Goal: Information Seeking & Learning: Learn about a topic

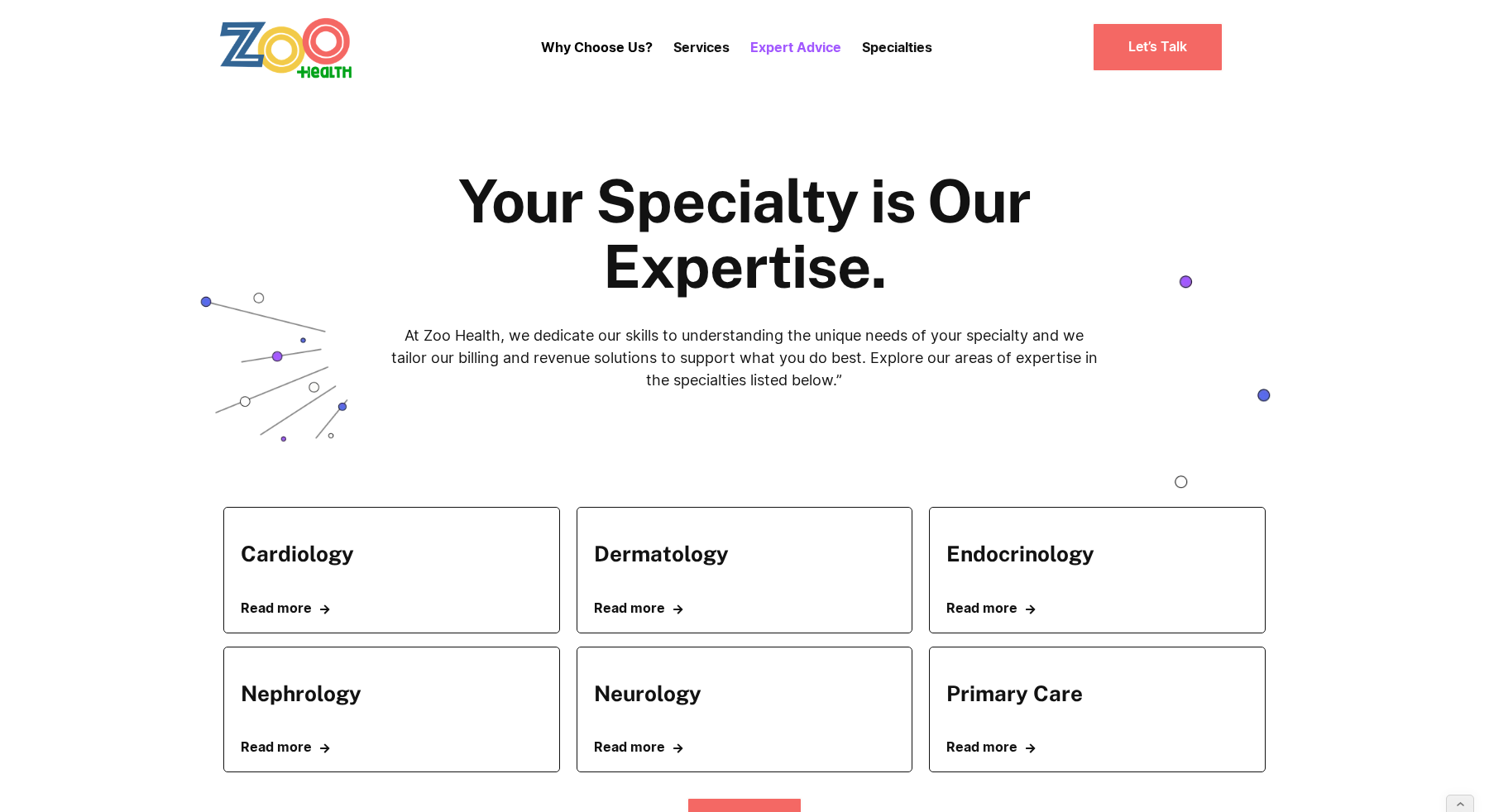
click at [771, 48] on p "Expert Advice" at bounding box center [796, 47] width 91 height 20
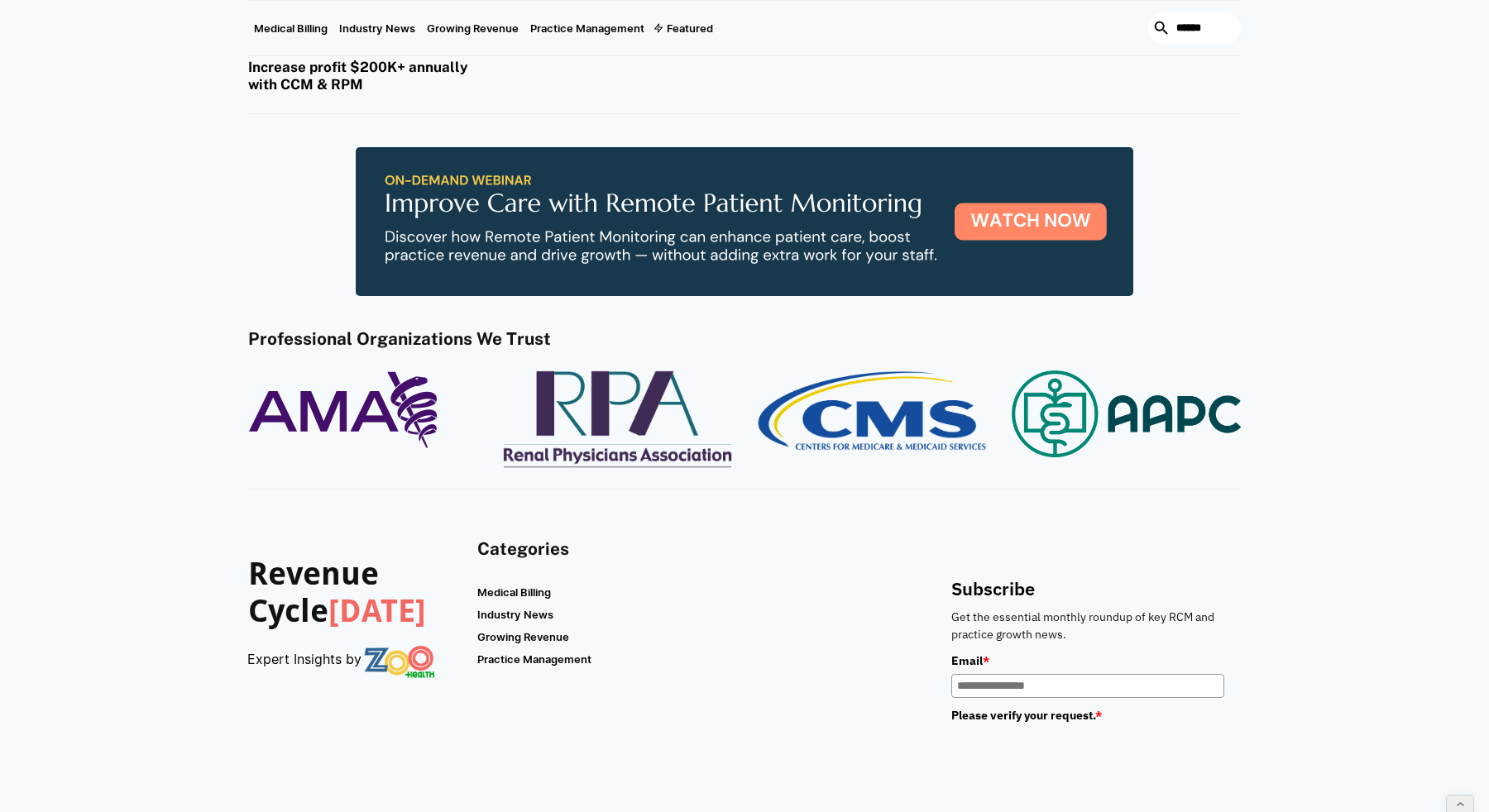
scroll to position [2282, 0]
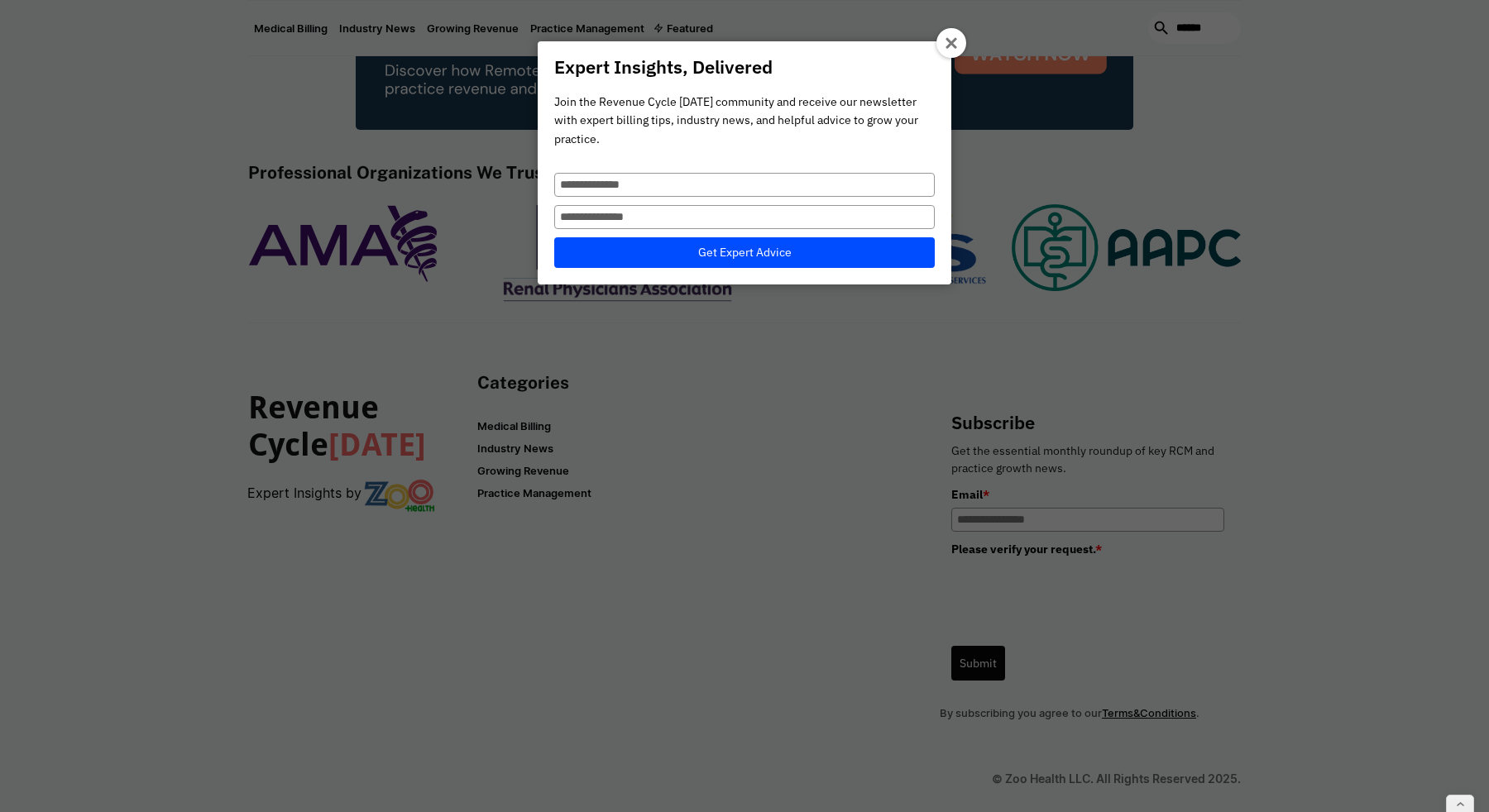
click at [943, 45] on div at bounding box center [951, 43] width 30 height 30
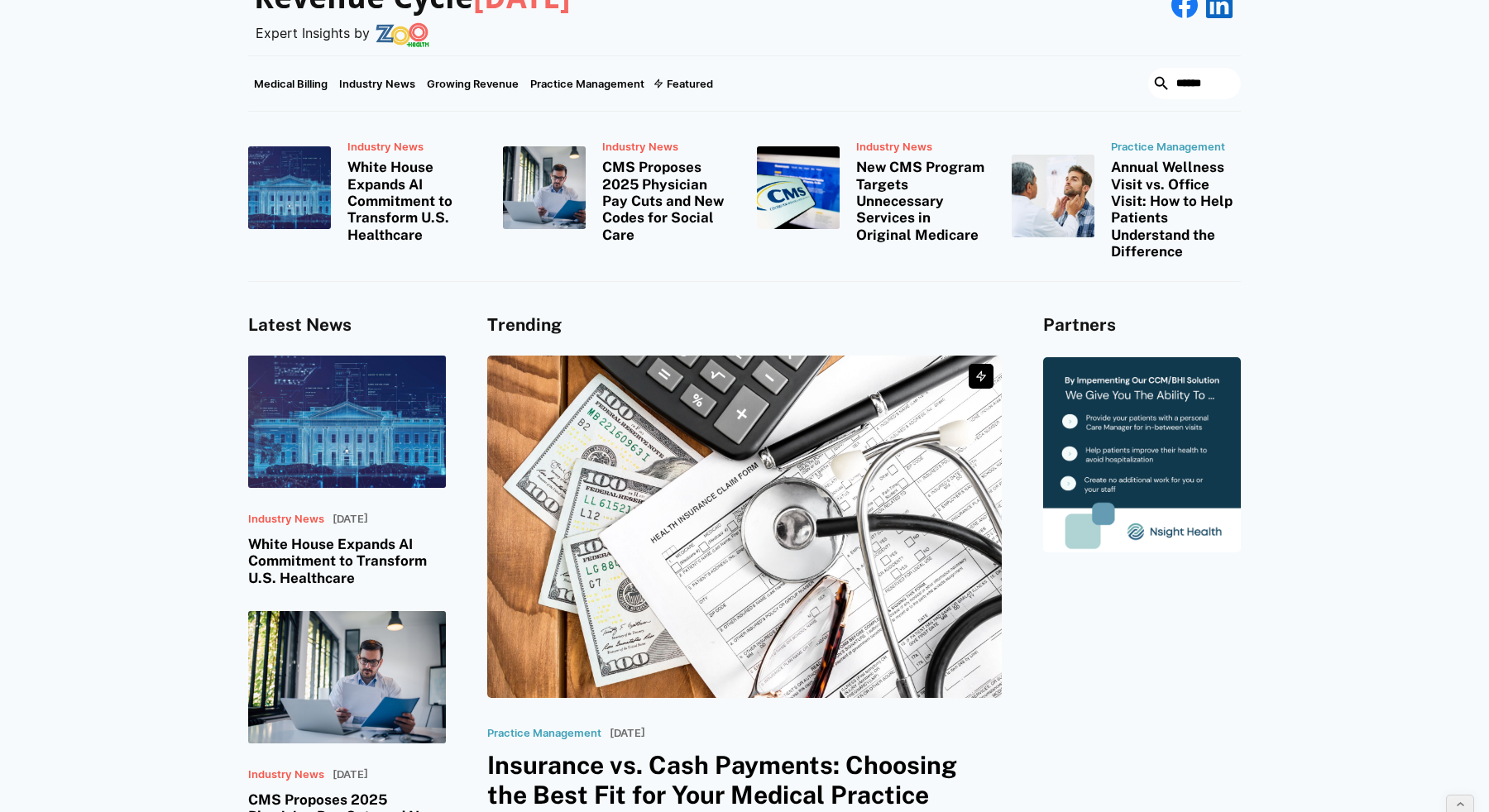
scroll to position [0, 0]
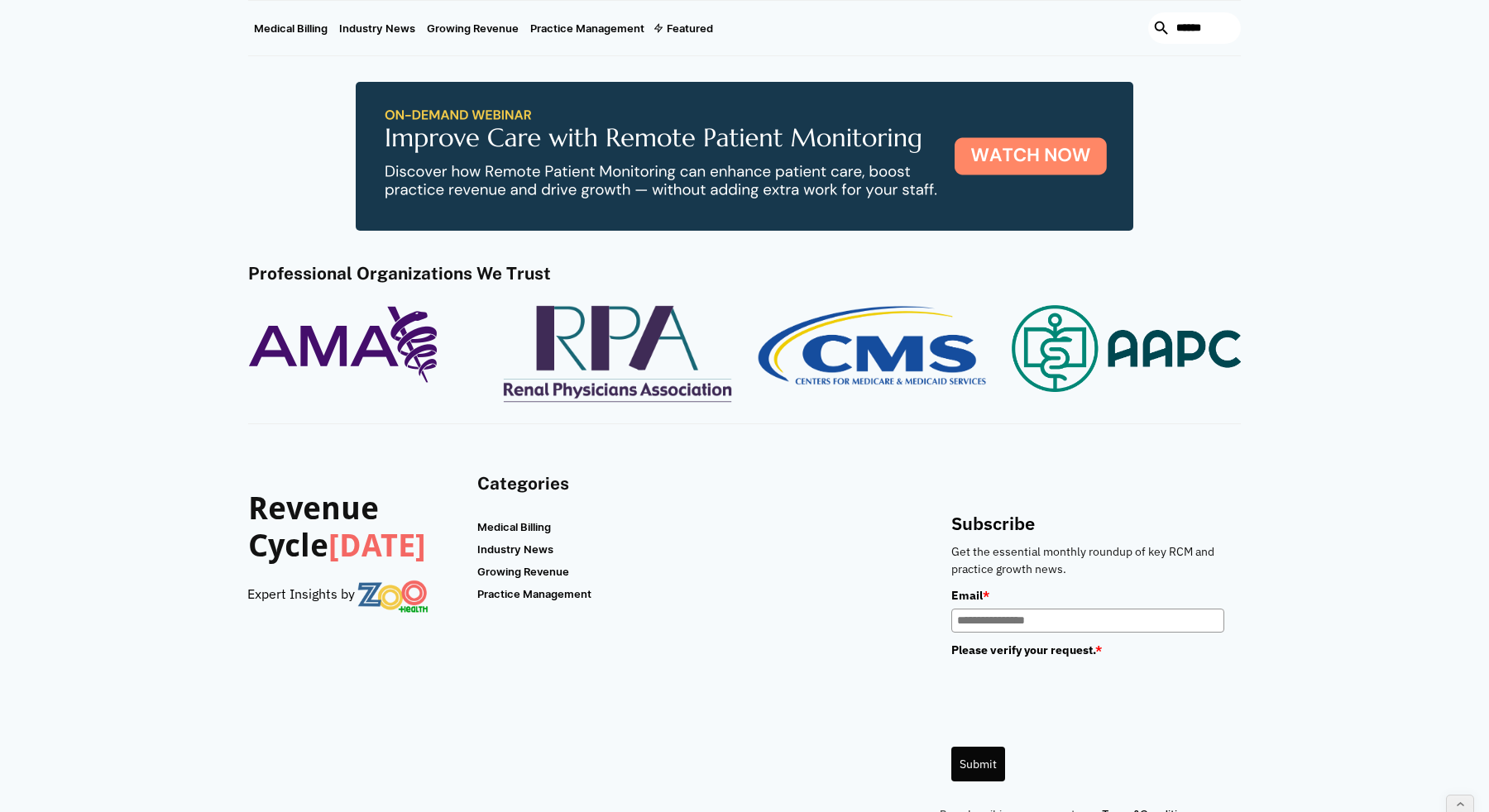
scroll to position [2282, 0]
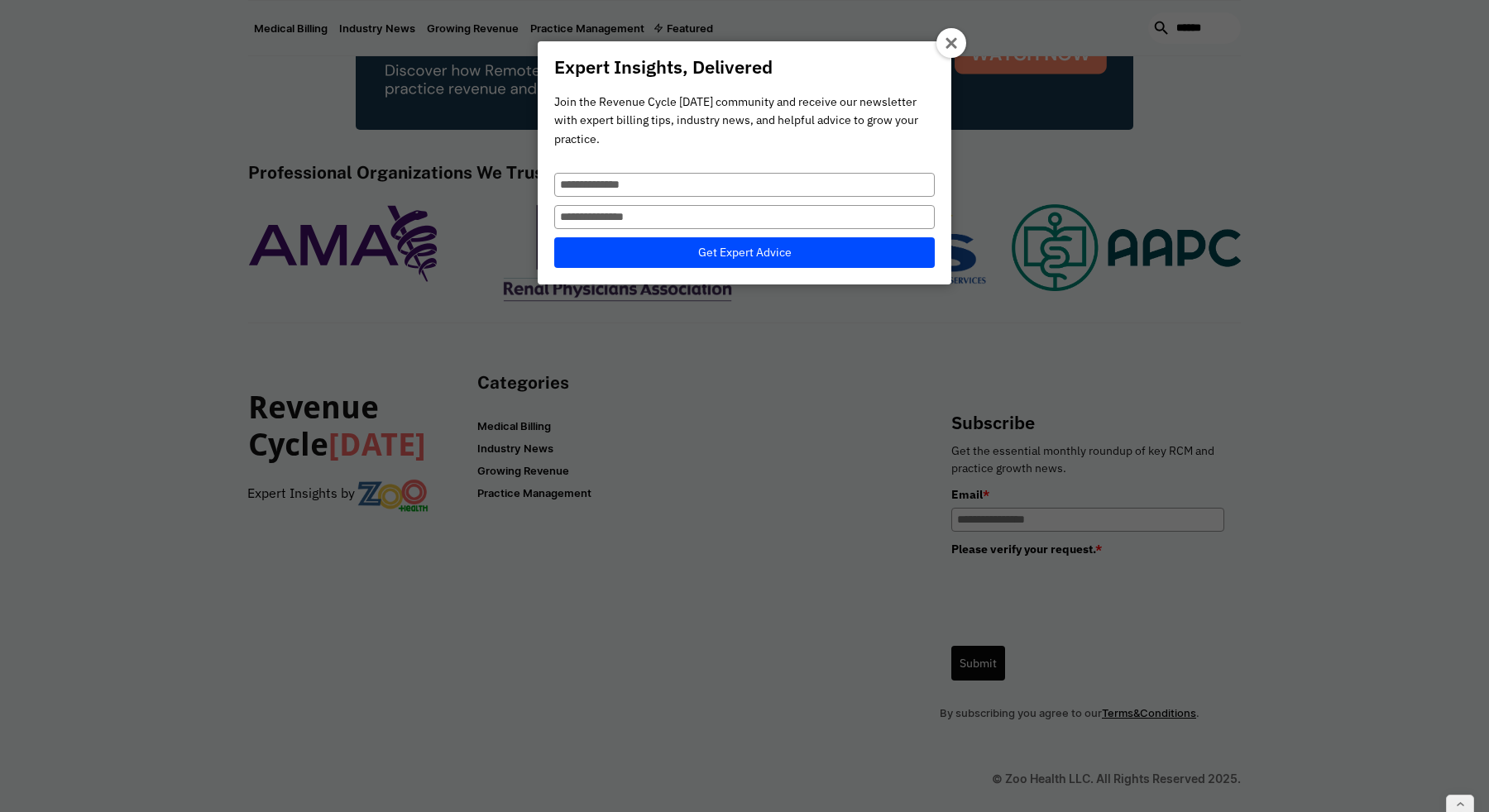
click at [946, 45] on icon at bounding box center [952, 44] width 13 height 13
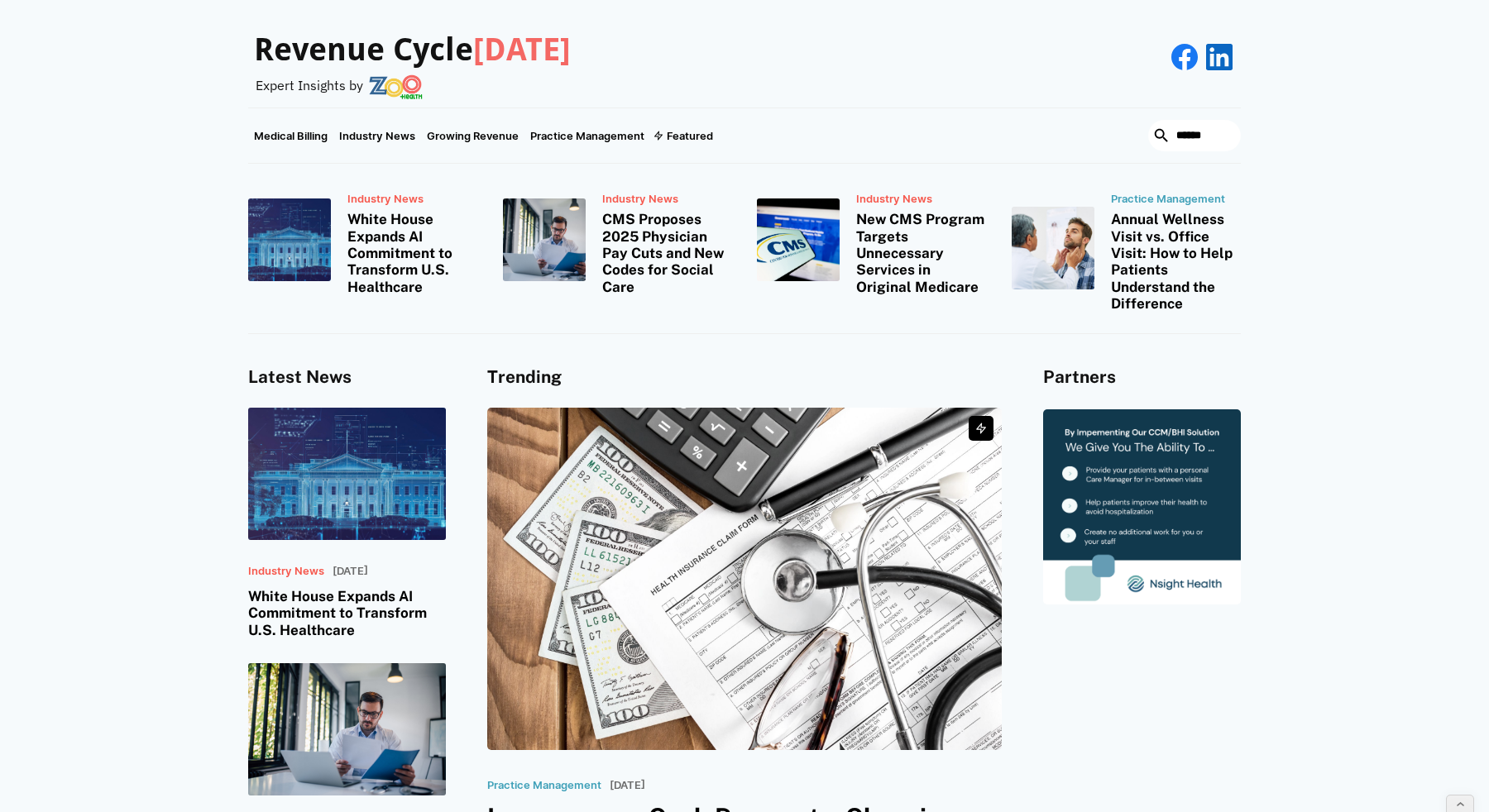
scroll to position [0, 0]
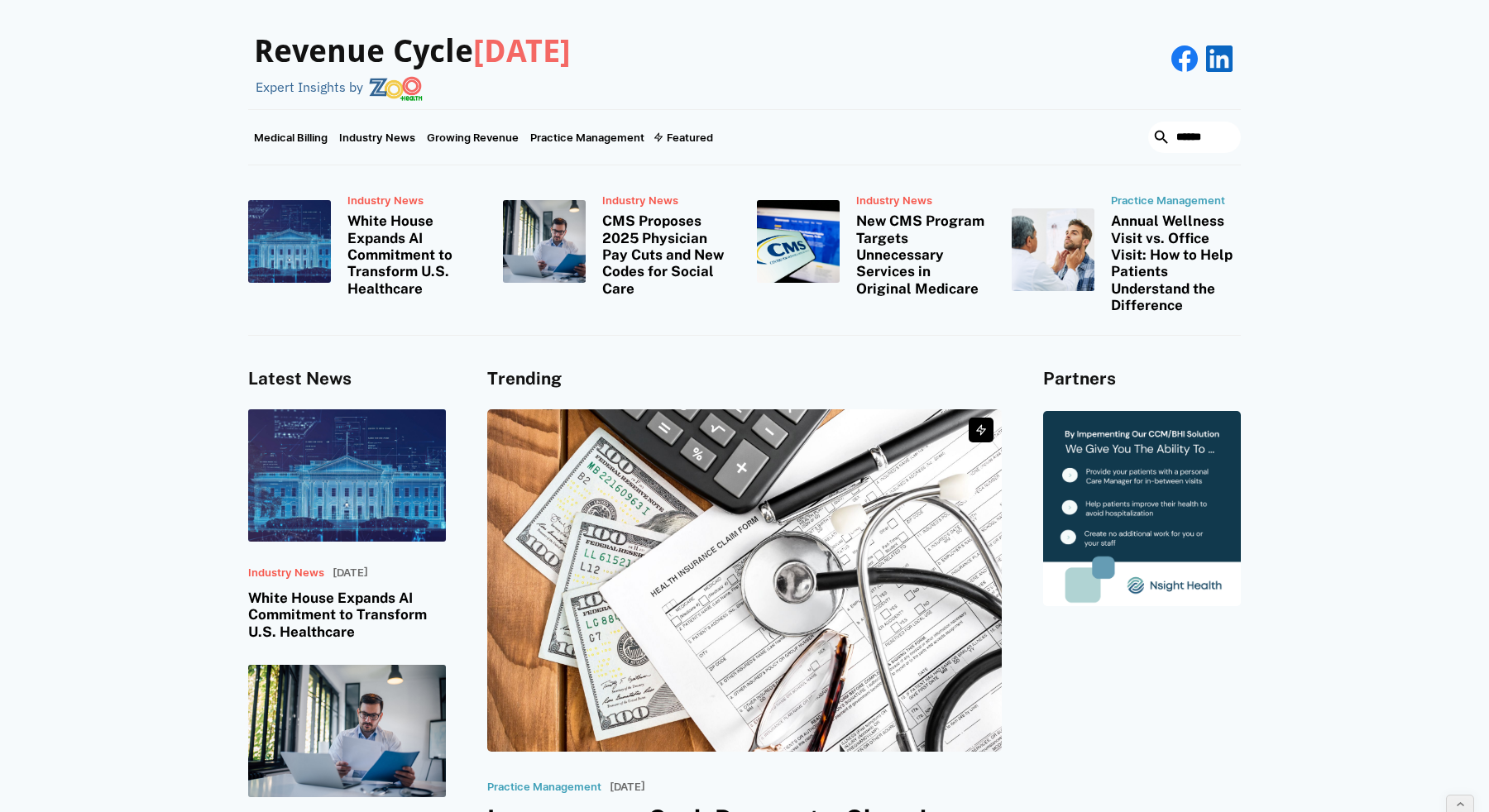
click at [371, 52] on h3 "Revenue Cycle Today" at bounding box center [412, 52] width 317 height 38
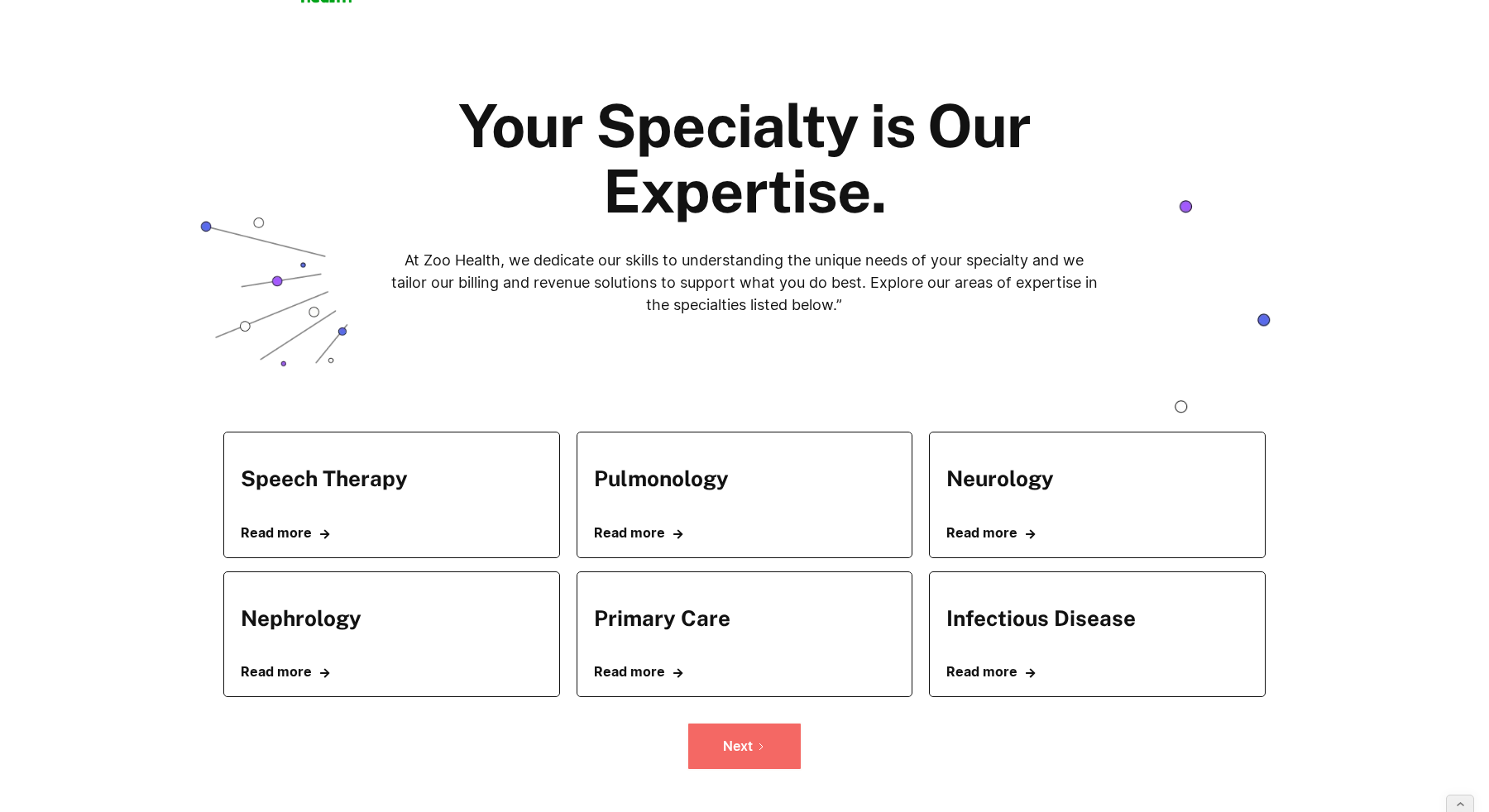
scroll to position [65, 0]
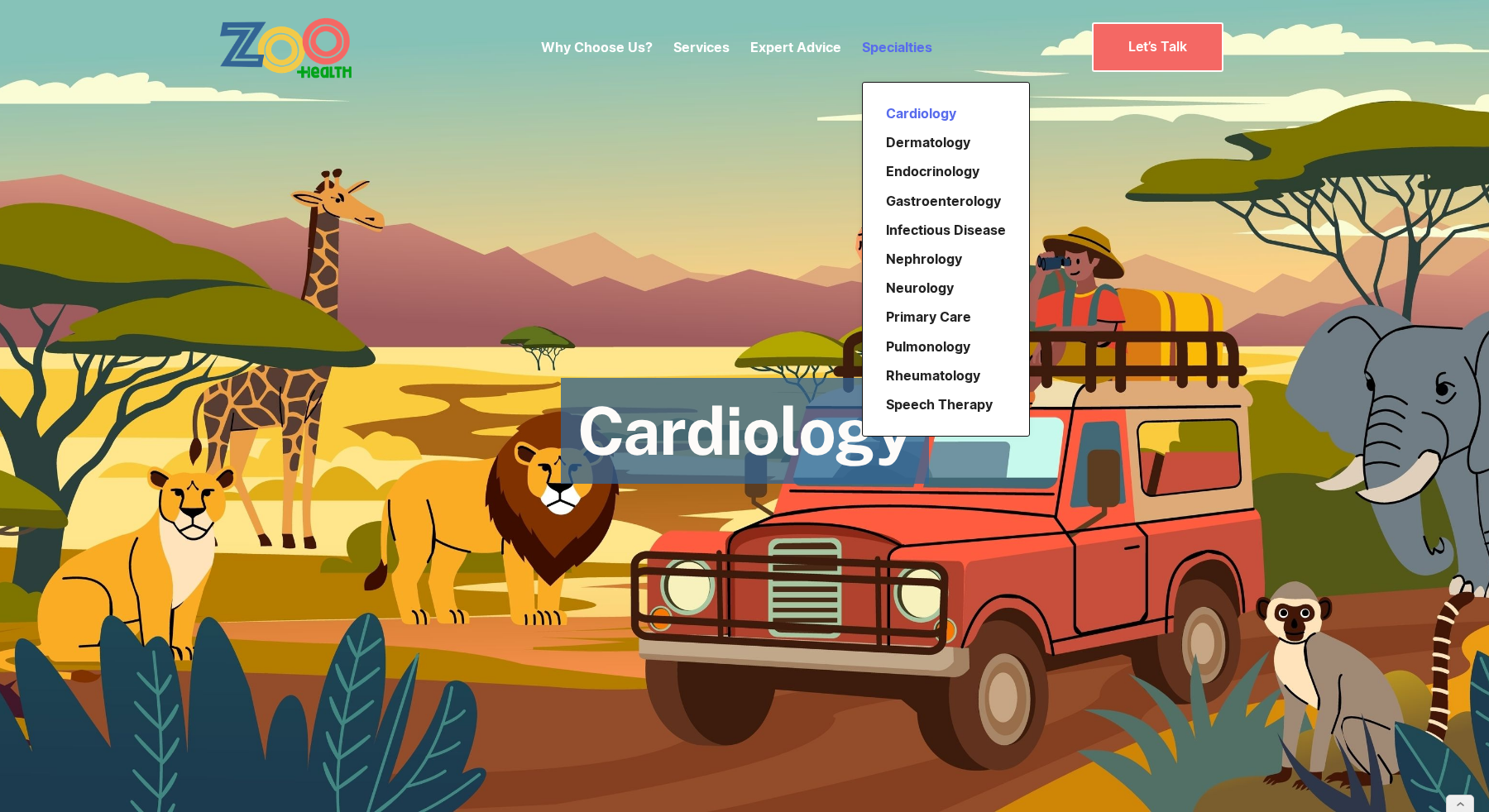
click at [869, 48] on link "Specialties" at bounding box center [897, 47] width 71 height 17
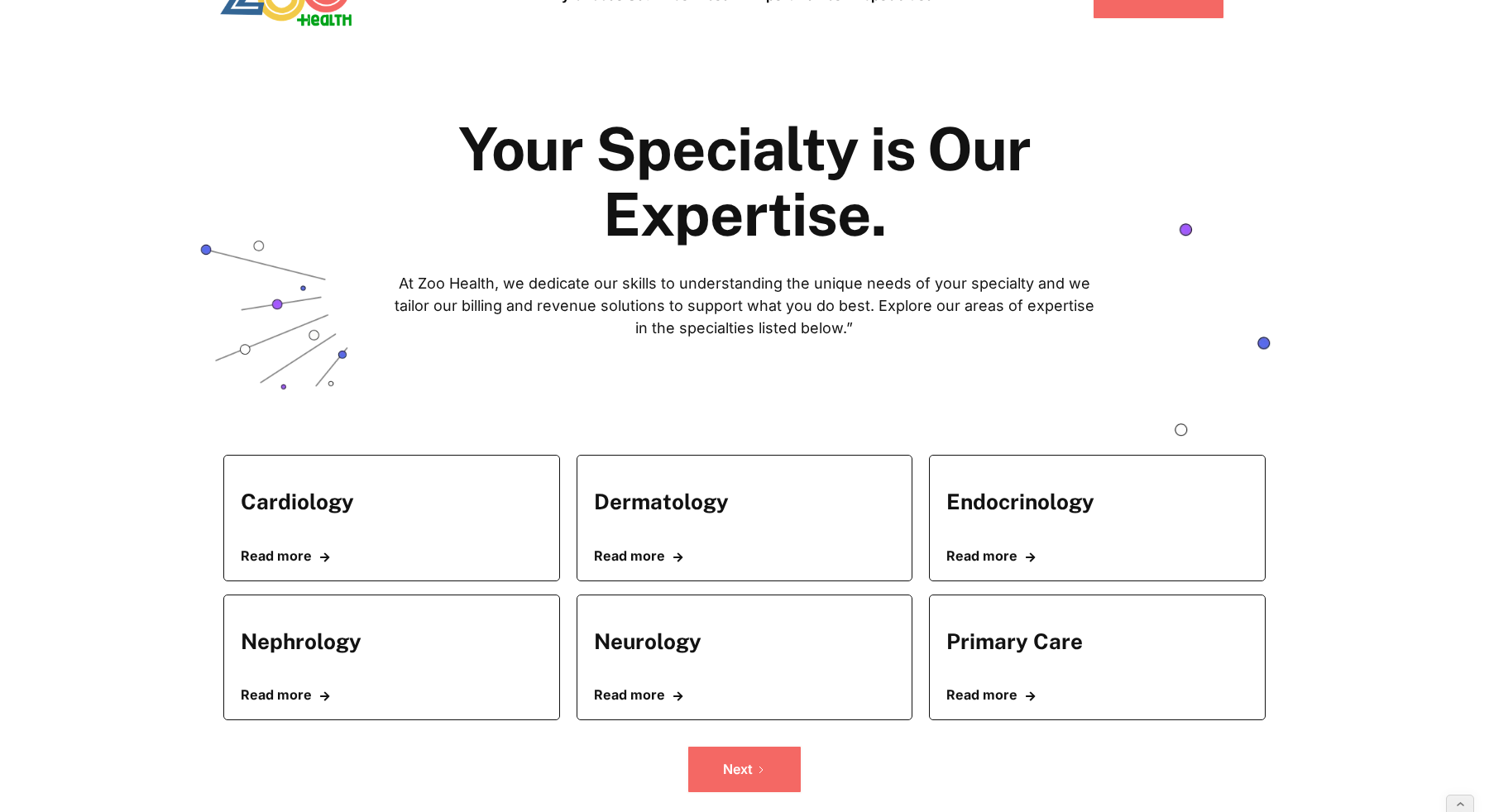
scroll to position [24, 0]
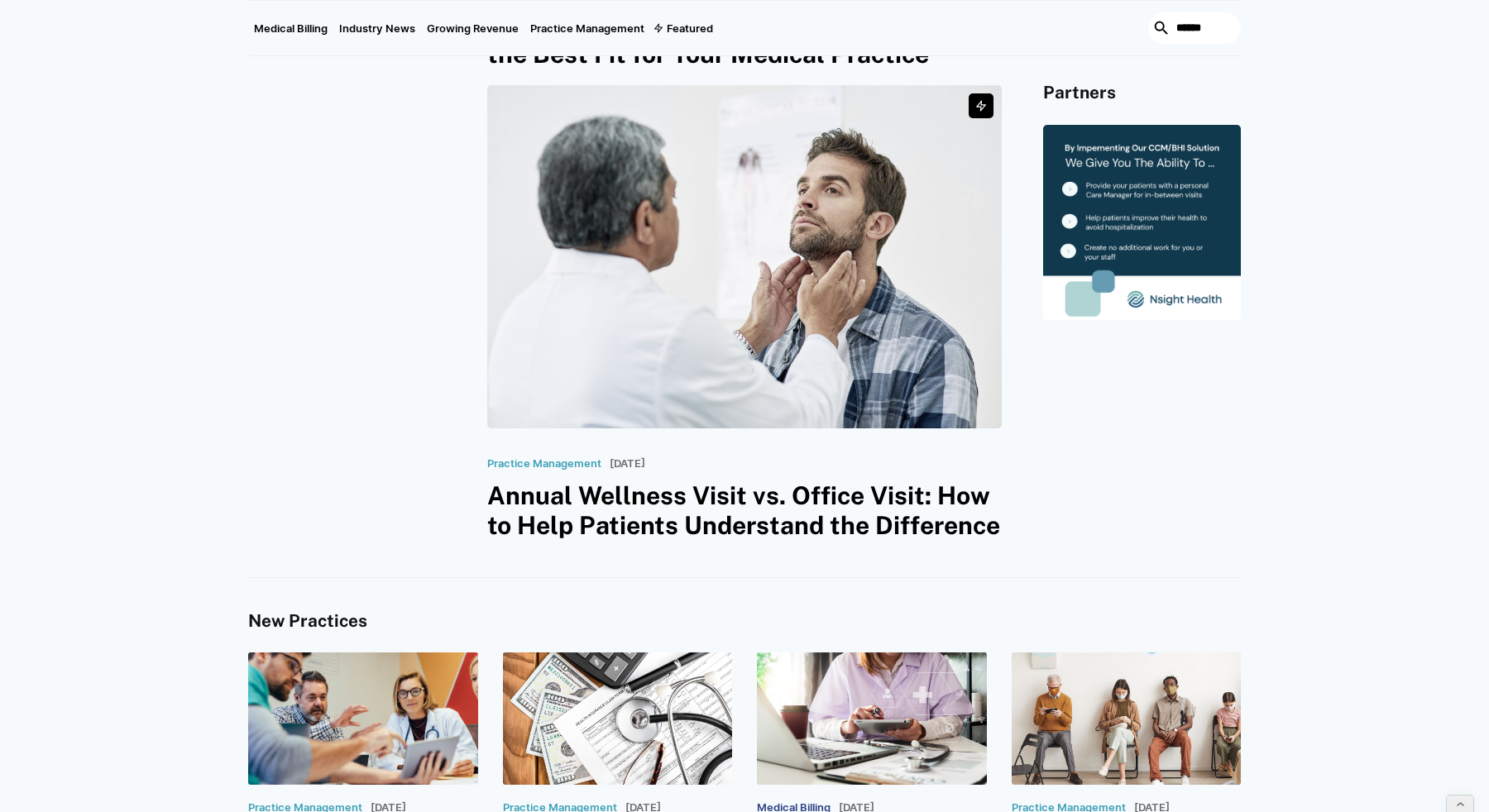
scroll to position [1511, 0]
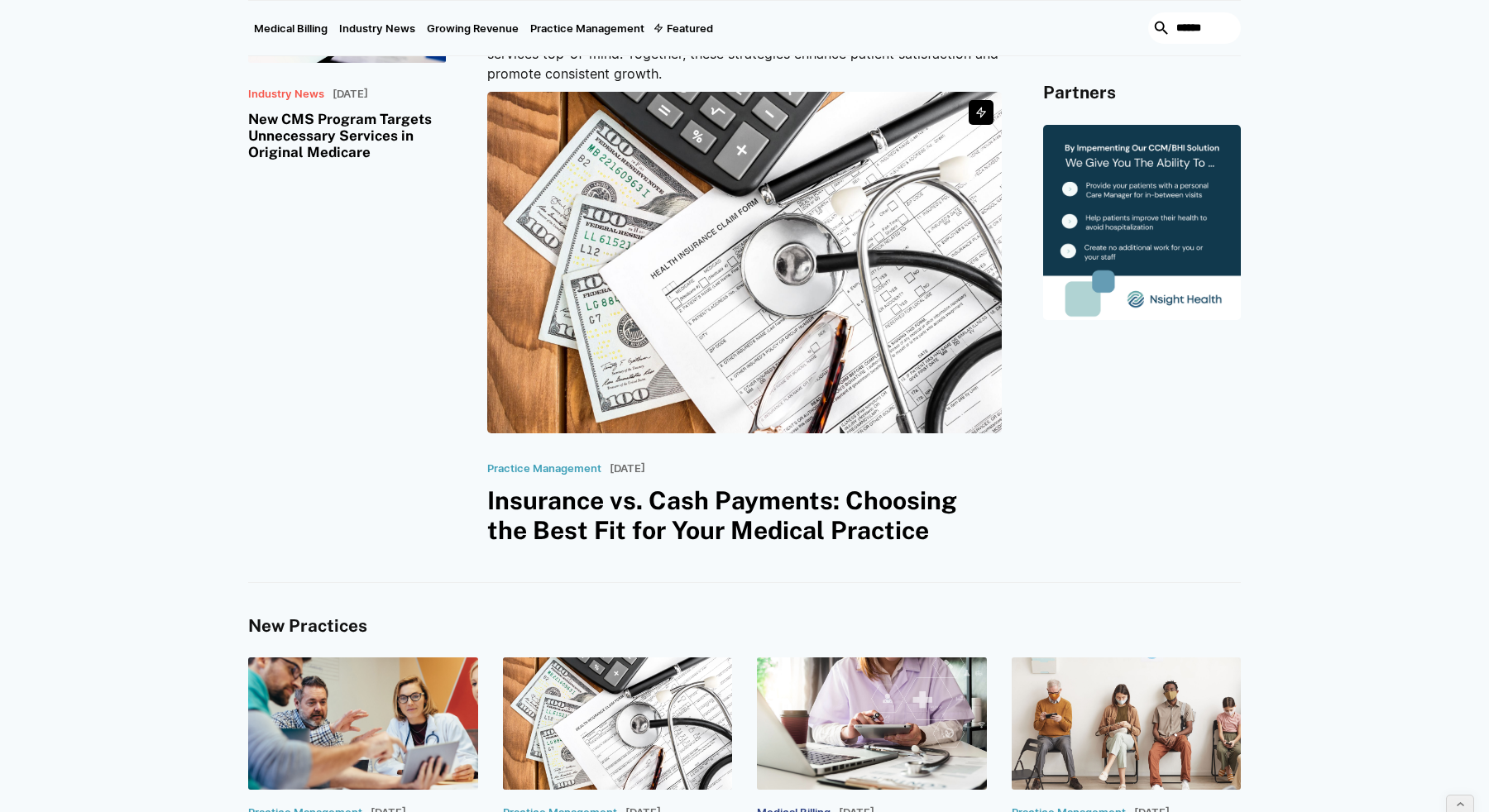
scroll to position [678, 0]
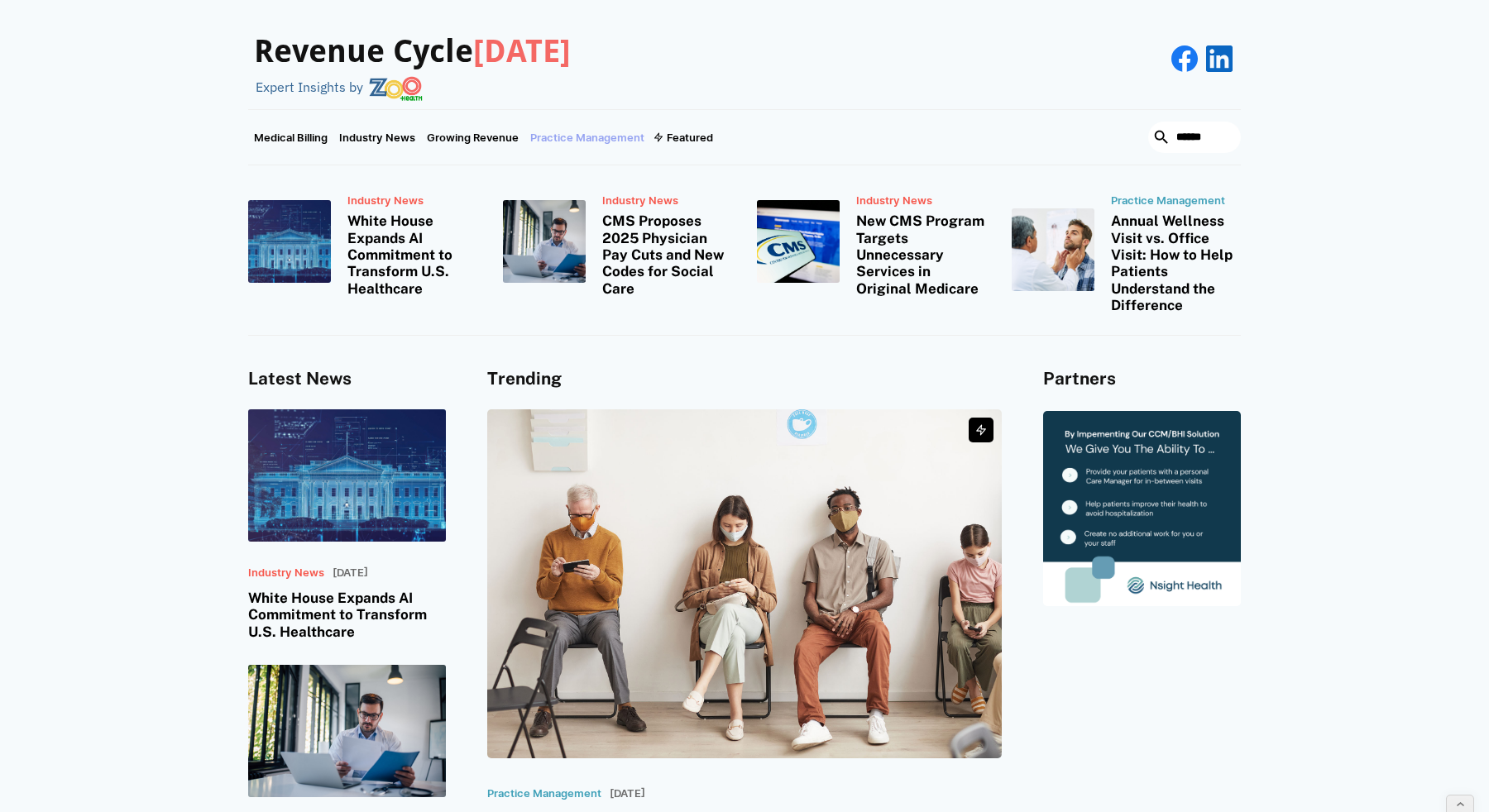
click at [546, 140] on link "Practice Management" at bounding box center [587, 137] width 126 height 55
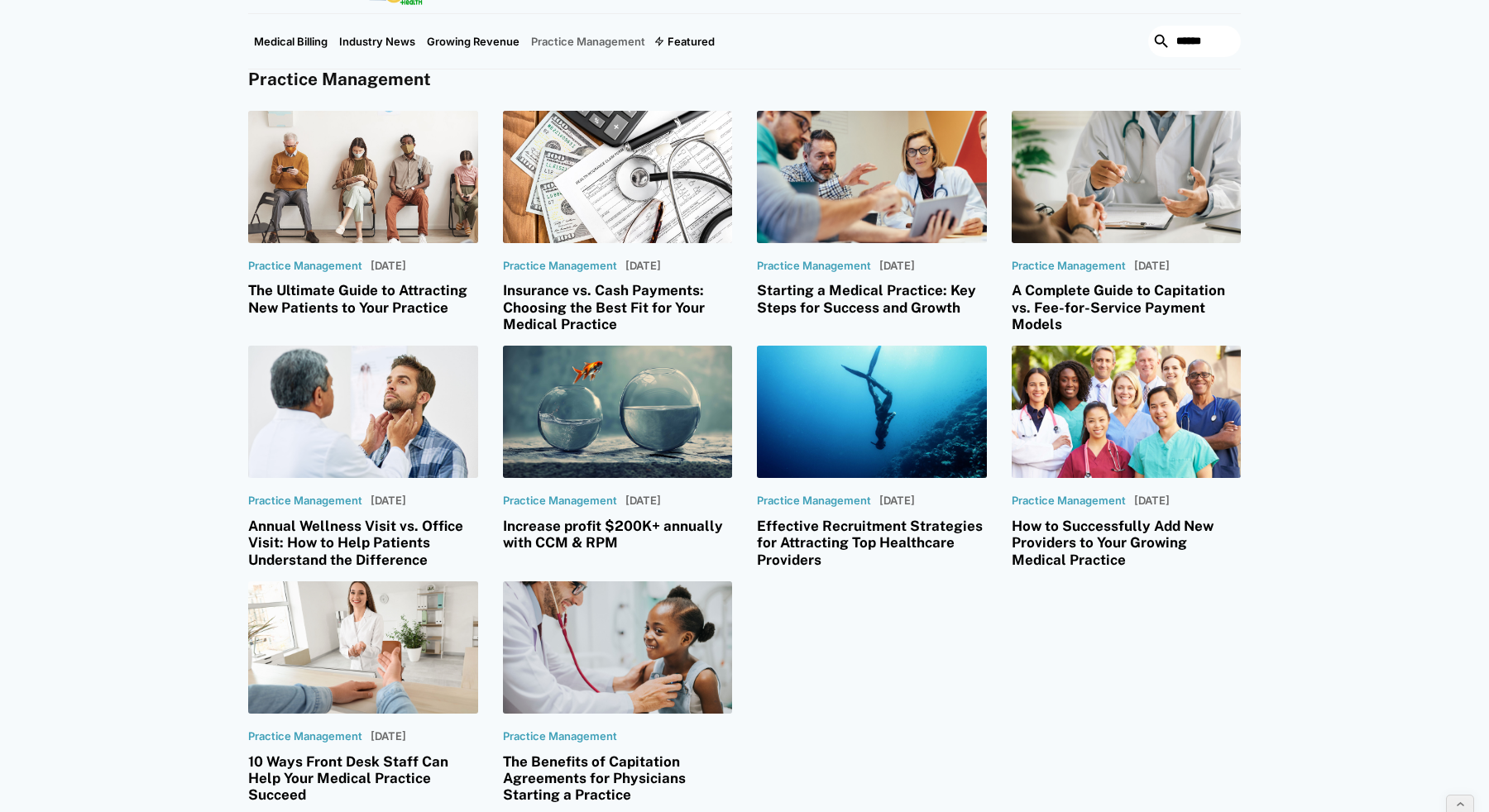
scroll to position [68, 0]
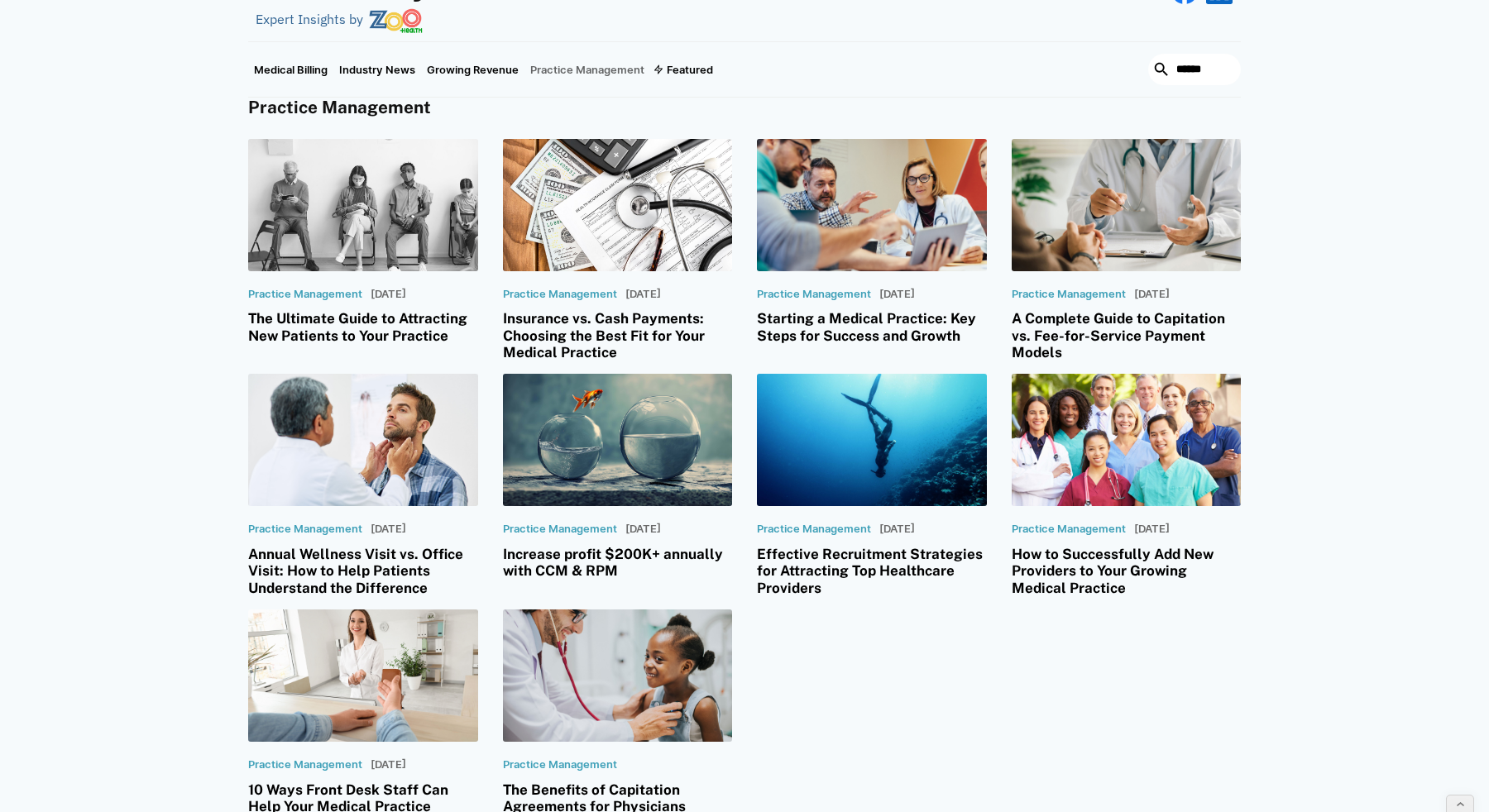
click at [317, 239] on div at bounding box center [363, 205] width 230 height 133
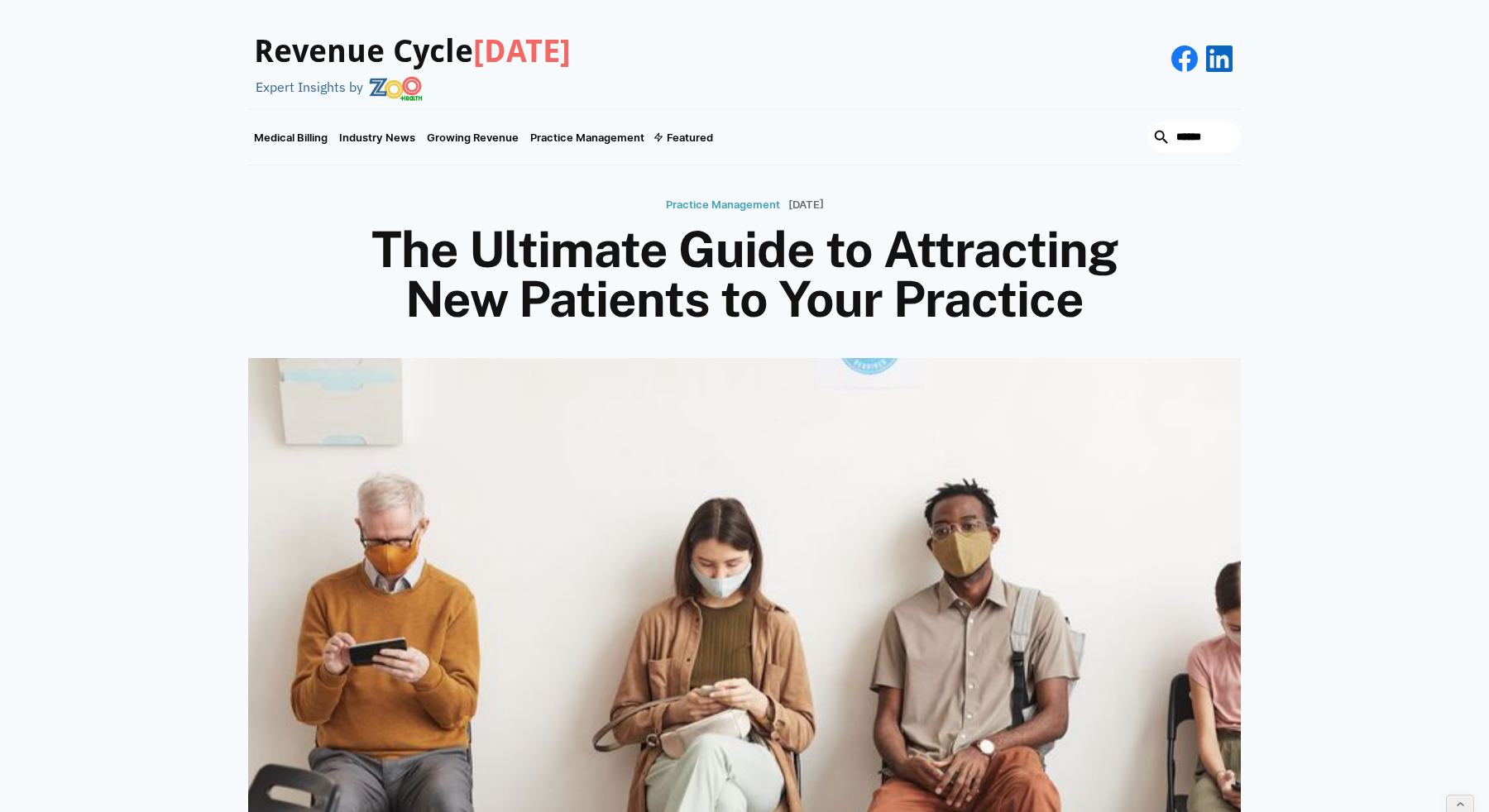
click at [513, 59] on span "[DATE]" at bounding box center [522, 51] width 98 height 37
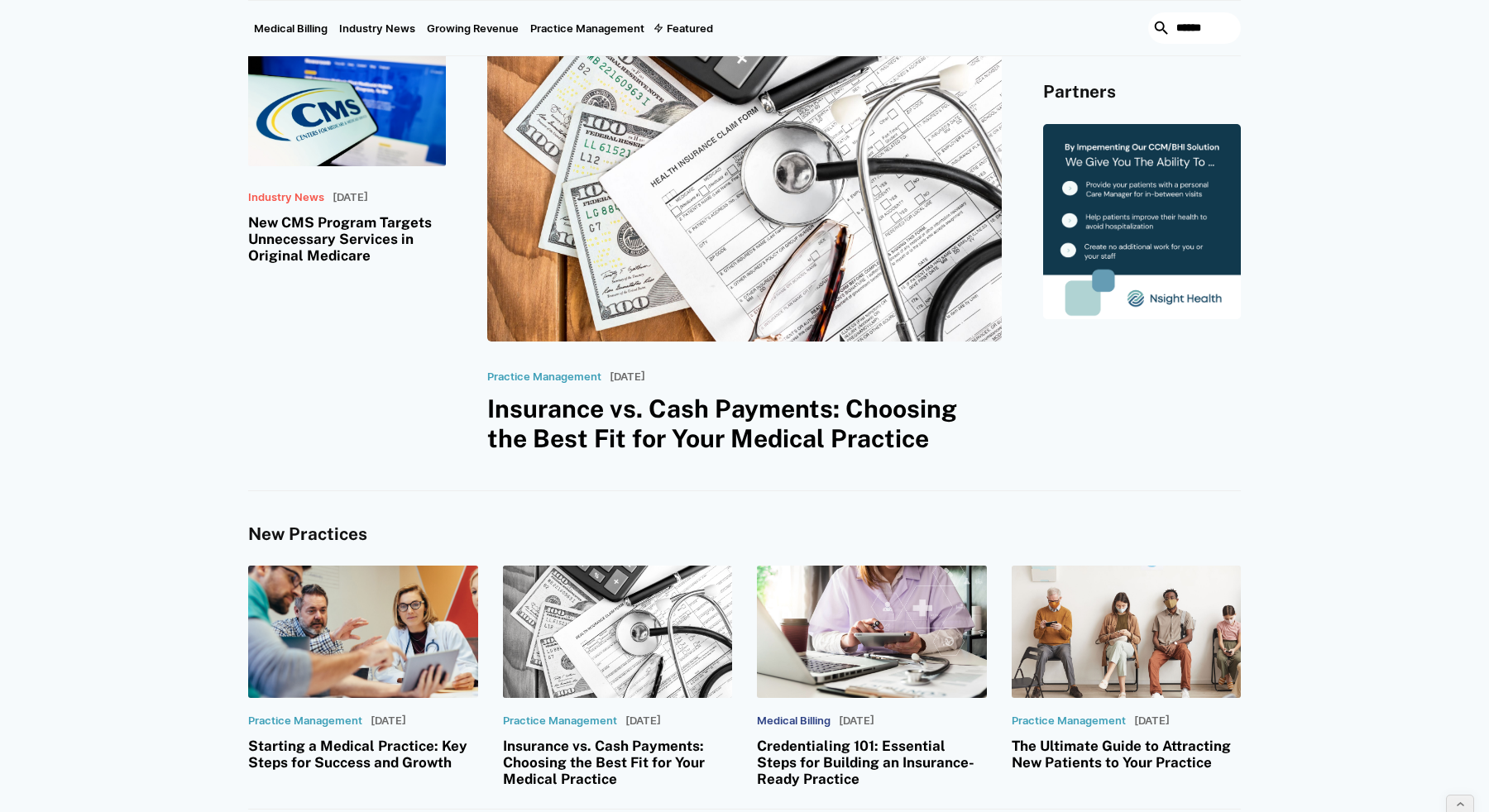
scroll to position [877, 0]
